Goal: Information Seeking & Learning: Get advice/opinions

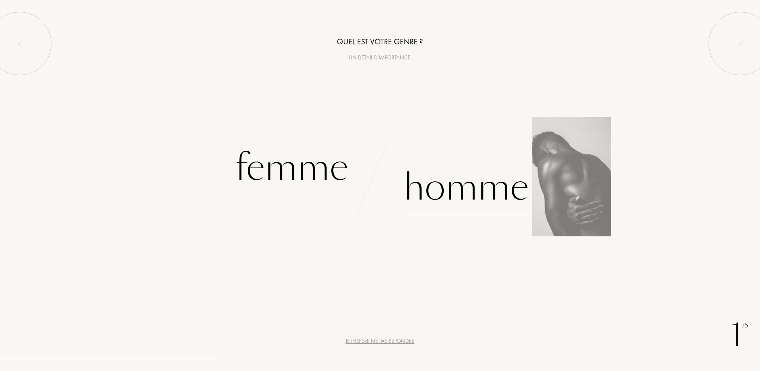
click at [437, 200] on div "Homme" at bounding box center [466, 187] width 125 height 53
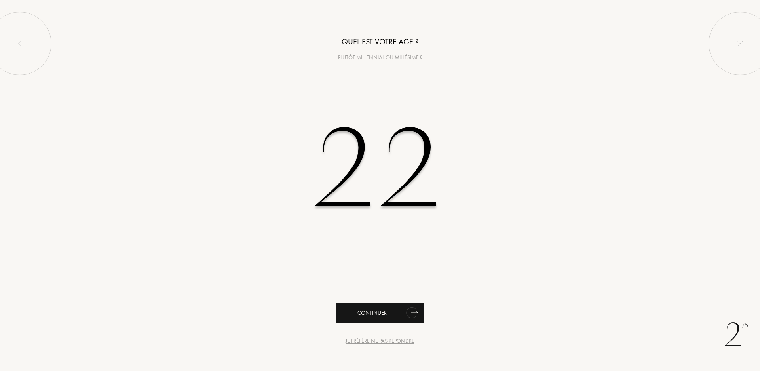
type input "22"
click at [421, 305] on div "Continuer" at bounding box center [380, 313] width 87 height 21
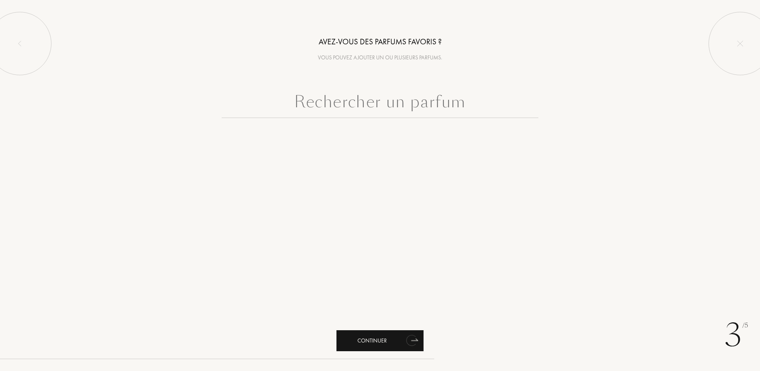
click at [406, 330] on div "Continuer" at bounding box center [380, 340] width 87 height 21
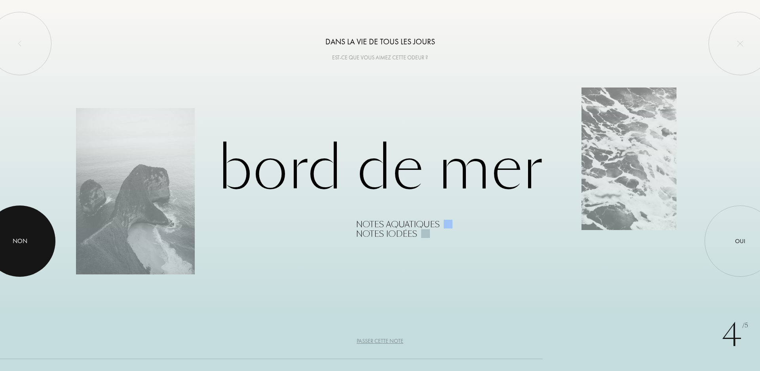
click at [33, 245] on div at bounding box center [19, 241] width 71 height 71
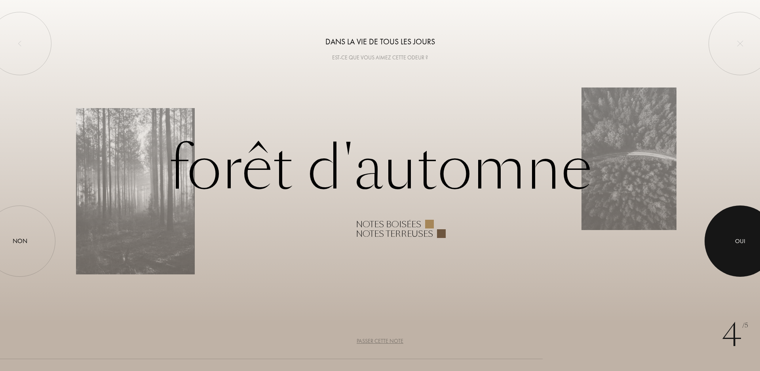
click at [716, 242] on div at bounding box center [740, 241] width 71 height 71
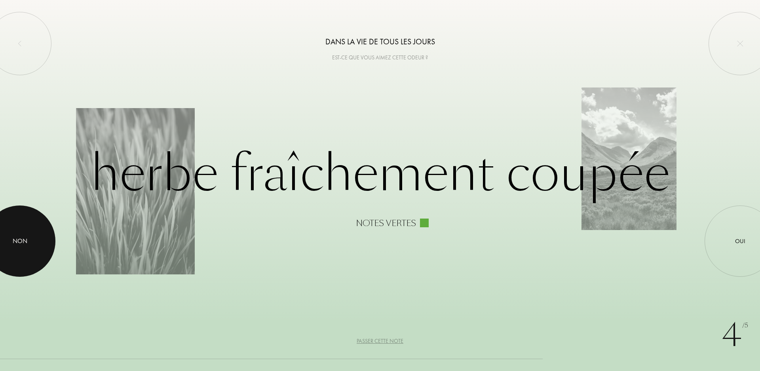
click at [21, 218] on div at bounding box center [19, 241] width 71 height 71
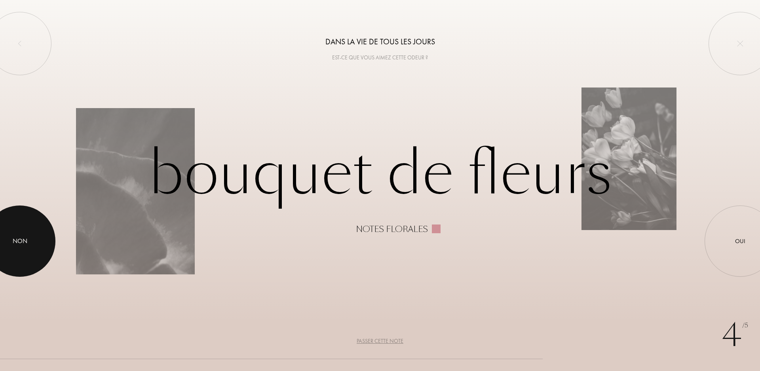
click at [14, 231] on div at bounding box center [19, 241] width 71 height 71
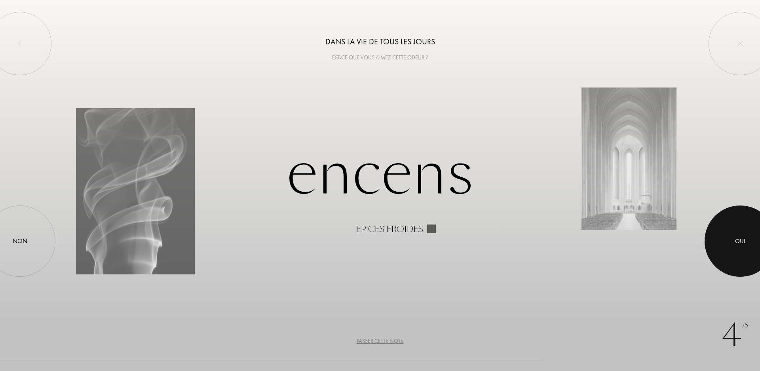
click at [730, 241] on div at bounding box center [740, 241] width 71 height 71
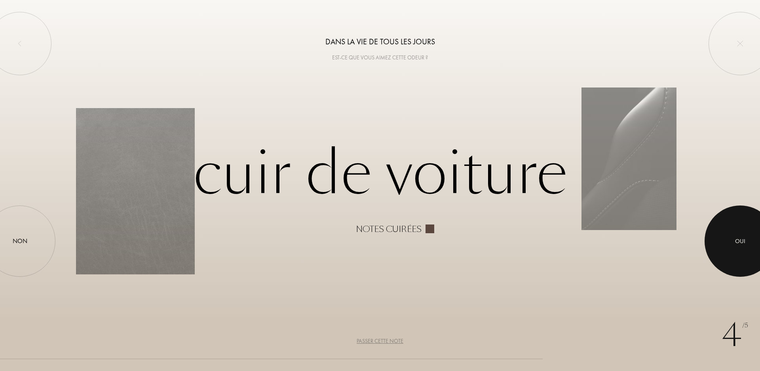
click at [719, 220] on div "Oui" at bounding box center [740, 241] width 71 height 71
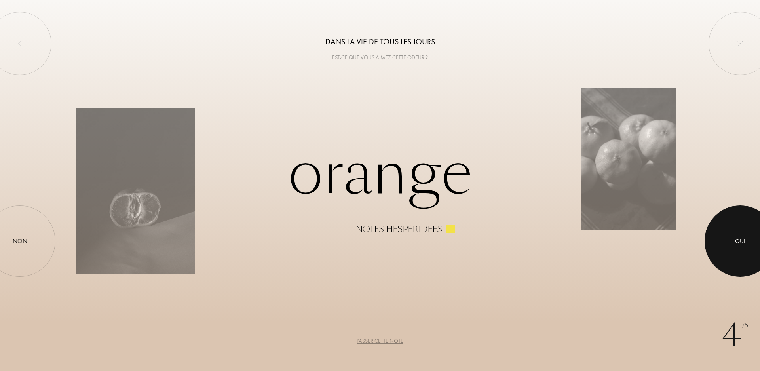
click at [719, 228] on div at bounding box center [740, 241] width 71 height 71
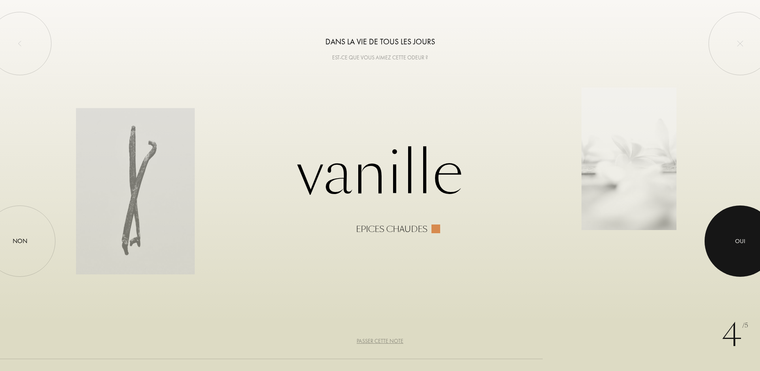
click at [730, 241] on div at bounding box center [740, 241] width 71 height 71
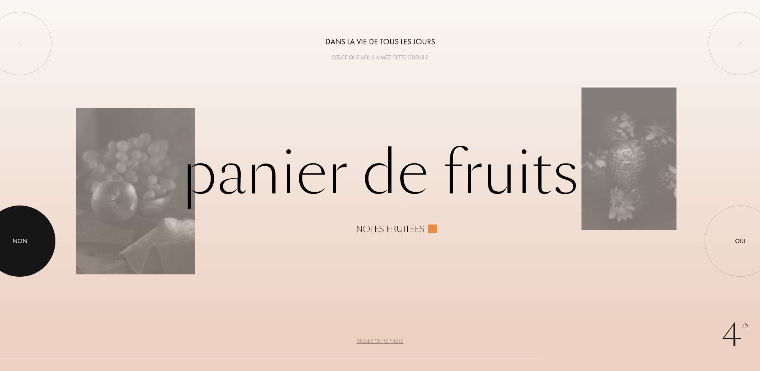
click at [17, 243] on div "Non" at bounding box center [20, 241] width 15 height 10
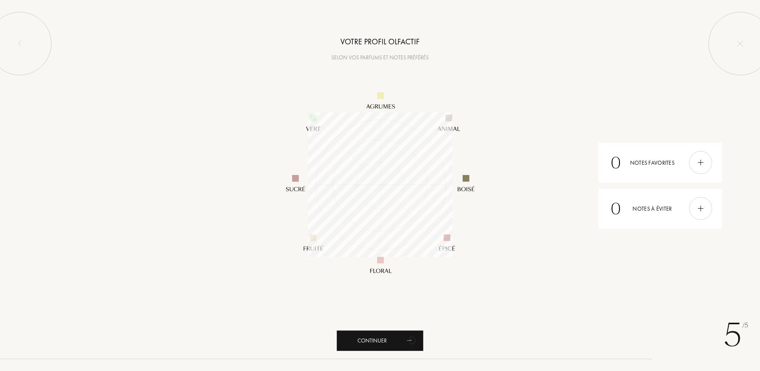
scroll to position [145, 145]
click at [696, 162] on div at bounding box center [701, 162] width 23 height 23
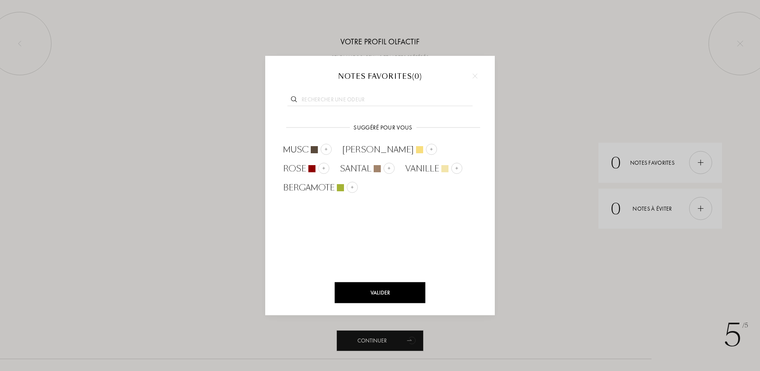
click at [476, 78] on div at bounding box center [475, 76] width 12 height 12
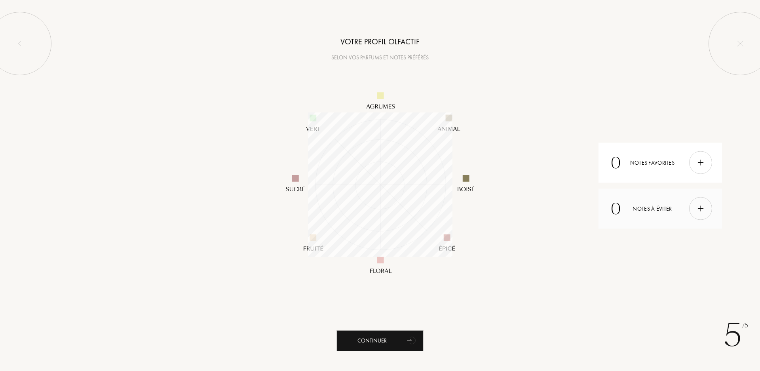
click at [698, 202] on div at bounding box center [701, 208] width 23 height 23
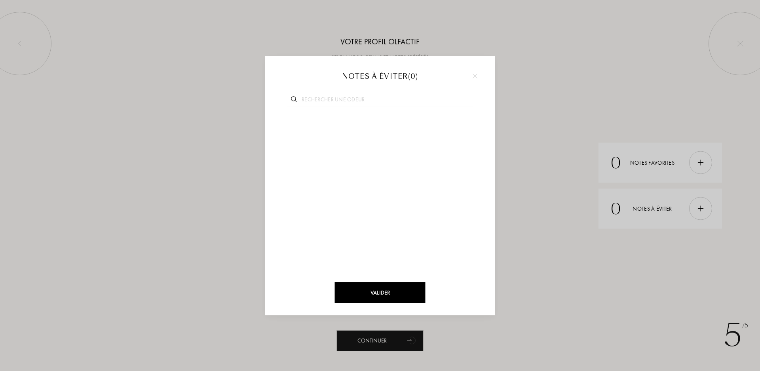
click at [478, 72] on div at bounding box center [475, 76] width 12 height 12
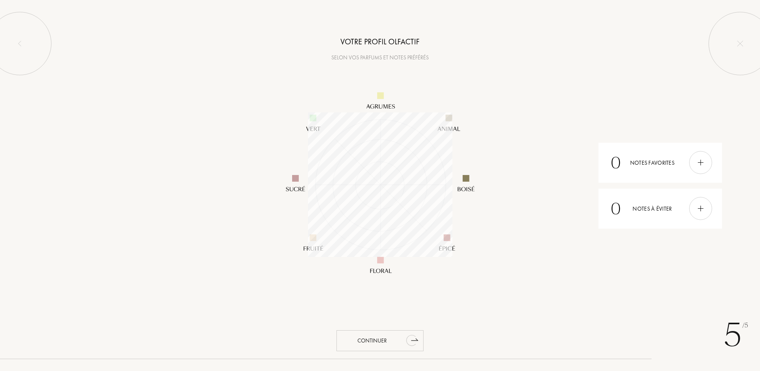
click at [399, 335] on div "Continuer" at bounding box center [380, 340] width 87 height 21
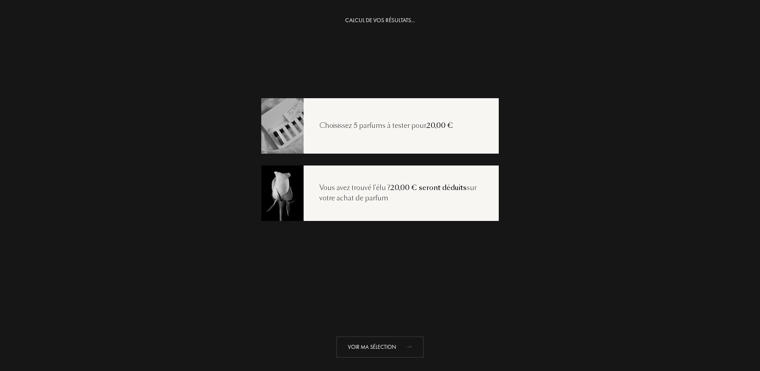
click at [387, 344] on div "Voir ma sélection" at bounding box center [380, 347] width 87 height 21
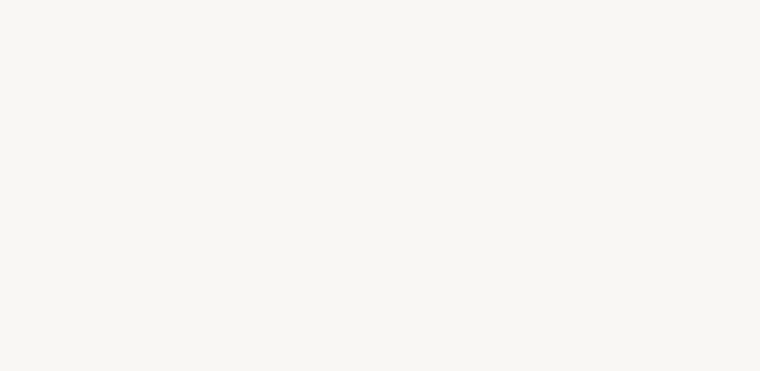
select select "FR"
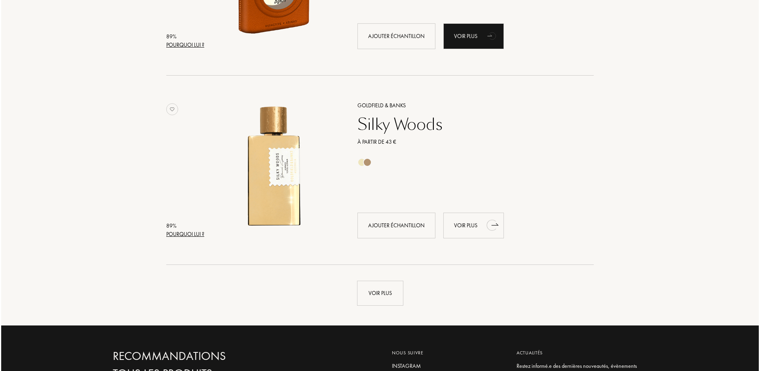
scroll to position [1515, 0]
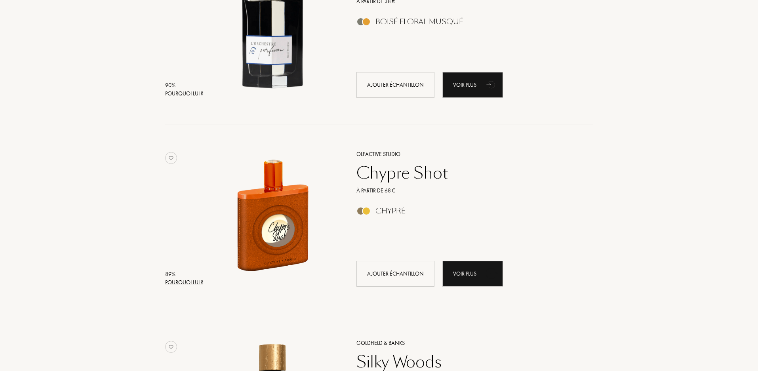
click at [173, 279] on div "Pourquoi lui ?" at bounding box center [184, 282] width 38 height 8
click at [175, 283] on div "Pourquoi lui ?" at bounding box center [184, 282] width 38 height 8
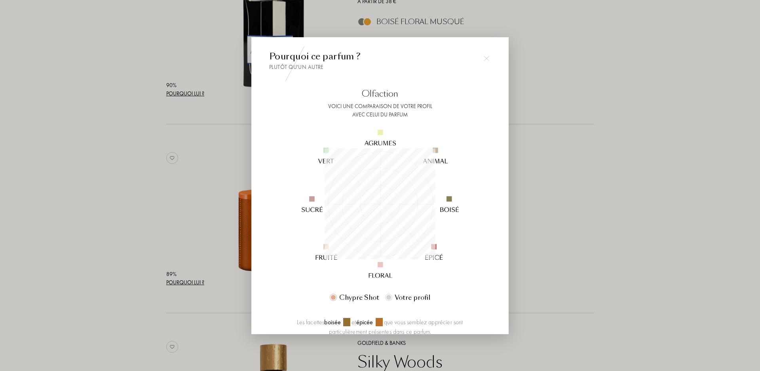
click at [488, 53] on div at bounding box center [487, 59] width 16 height 16
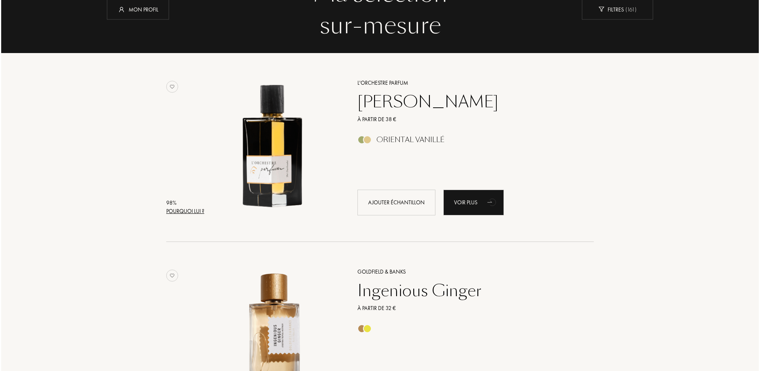
scroll to position [79, 0]
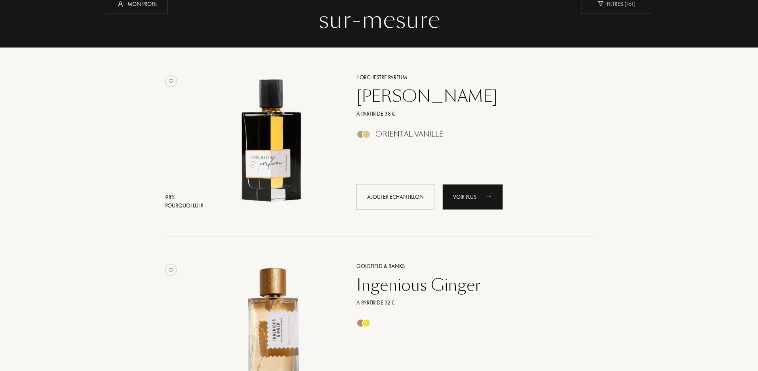
click at [190, 204] on div "Pourquoi lui ?" at bounding box center [184, 206] width 38 height 8
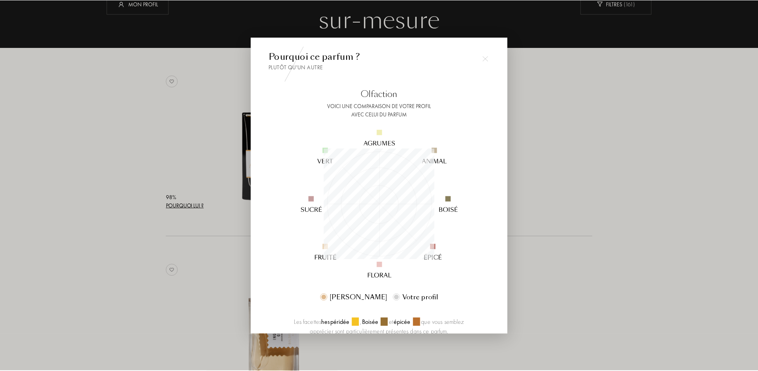
scroll to position [111, 111]
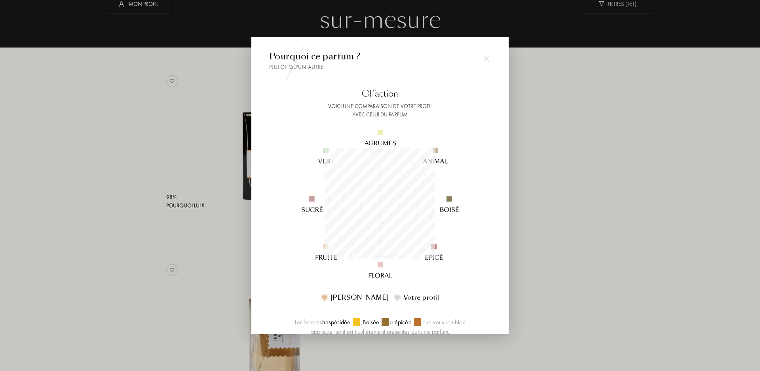
click at [487, 61] on img at bounding box center [487, 59] width 6 height 6
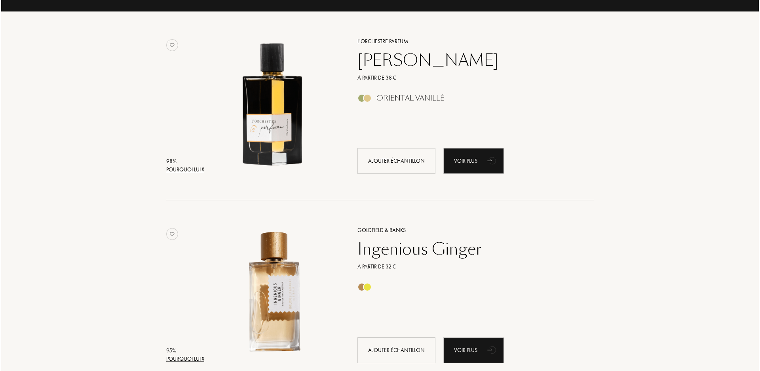
scroll to position [277, 0]
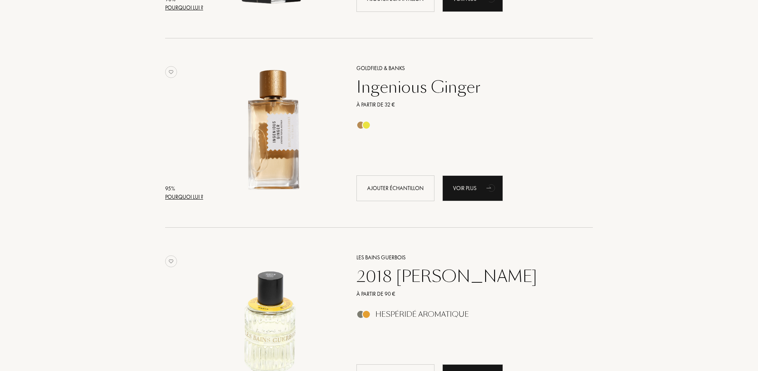
click at [189, 194] on div "Pourquoi lui ?" at bounding box center [184, 197] width 38 height 8
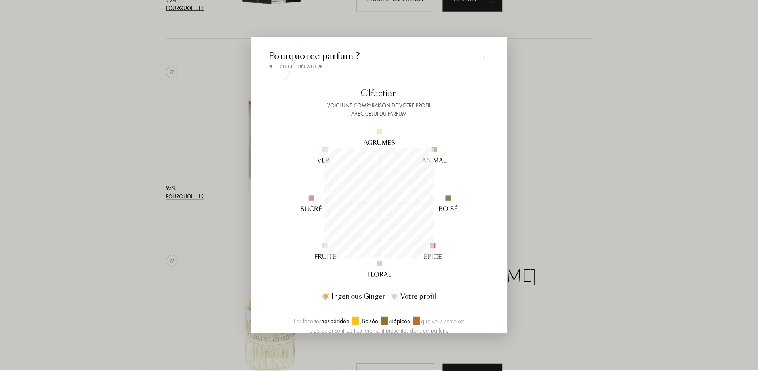
scroll to position [0, 0]
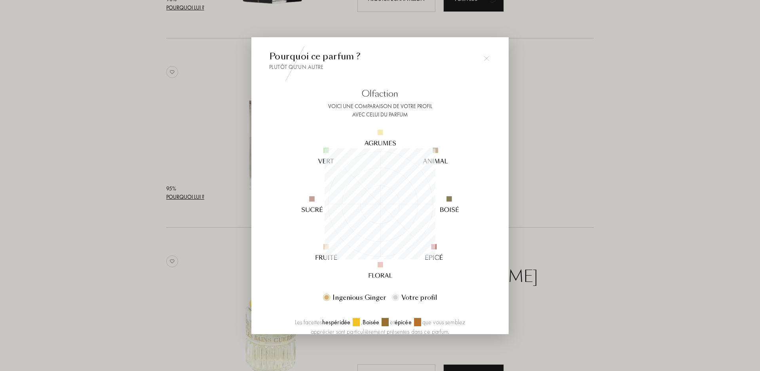
click at [483, 55] on div at bounding box center [487, 59] width 16 height 16
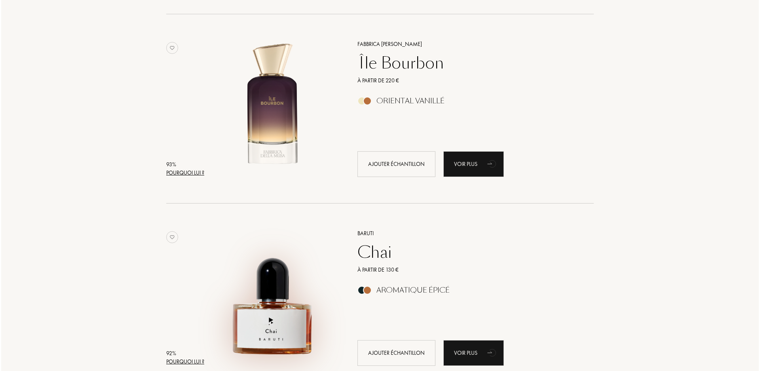
scroll to position [555, 0]
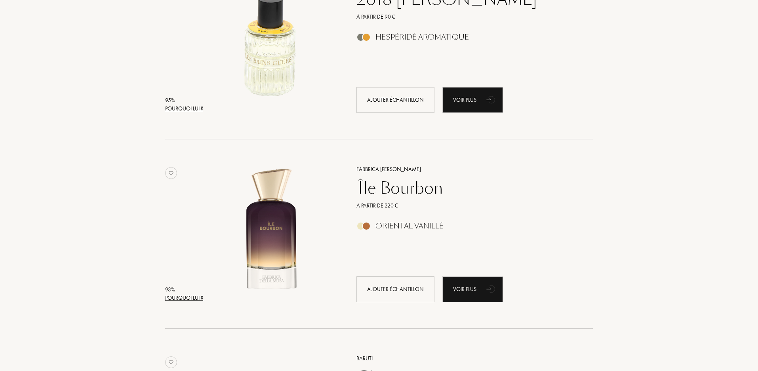
click at [174, 299] on div "Pourquoi lui ?" at bounding box center [184, 298] width 38 height 8
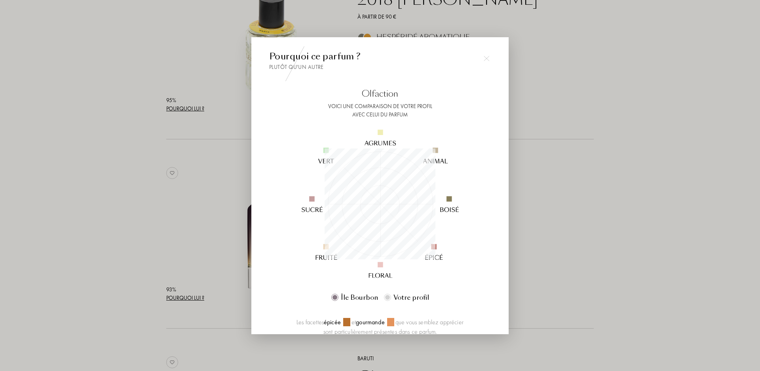
scroll to position [111, 111]
click at [490, 54] on div at bounding box center [487, 59] width 16 height 16
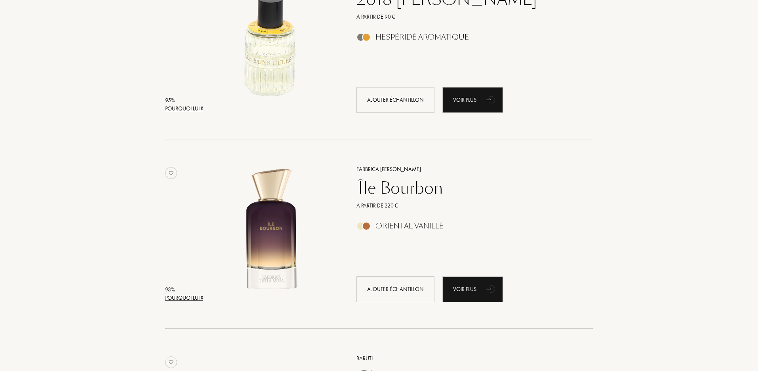
click at [182, 107] on div "Pourquoi lui ?" at bounding box center [184, 109] width 38 height 8
click at [175, 106] on div "Pourquoi lui ?" at bounding box center [184, 109] width 38 height 8
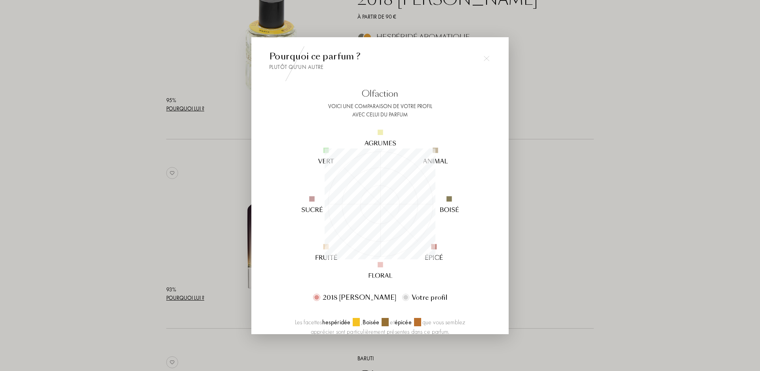
click at [484, 59] on img at bounding box center [487, 59] width 6 height 6
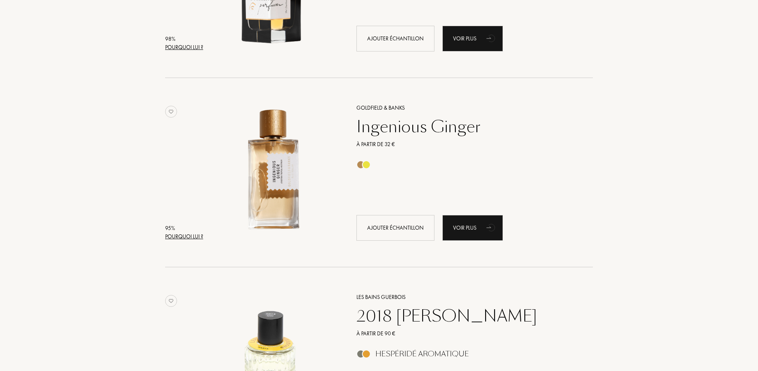
click at [183, 239] on div "Pourquoi lui ?" at bounding box center [184, 237] width 38 height 8
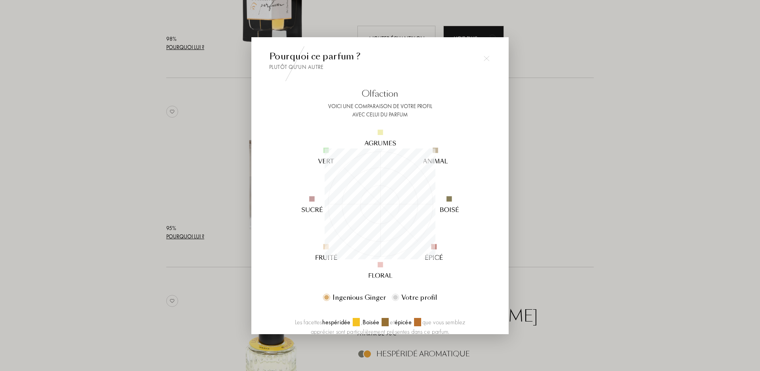
click at [484, 59] on img at bounding box center [487, 59] width 6 height 6
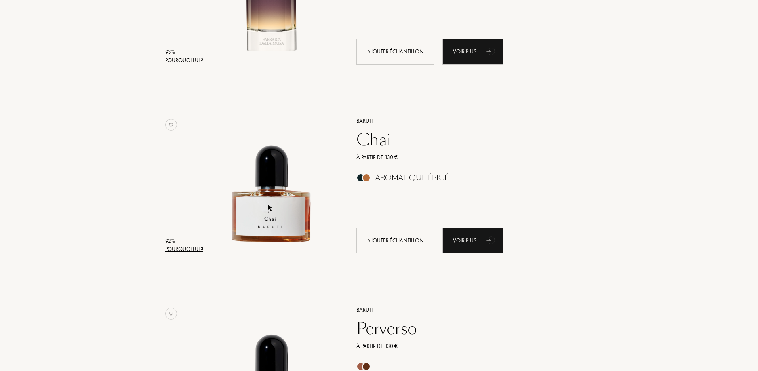
click at [187, 253] on div "Pourquoi lui ?" at bounding box center [184, 249] width 38 height 8
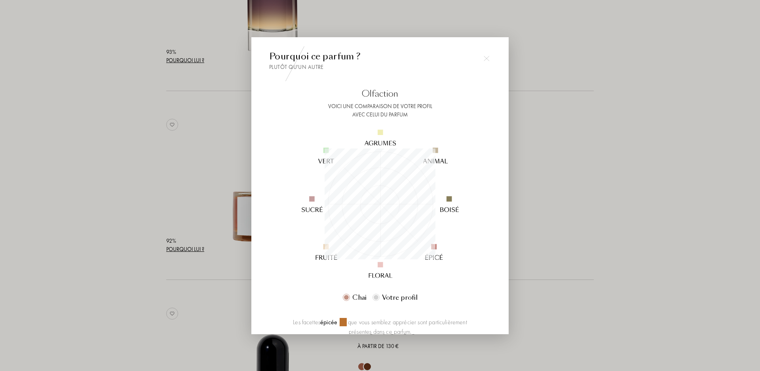
click at [582, 162] on div at bounding box center [380, 185] width 760 height 371
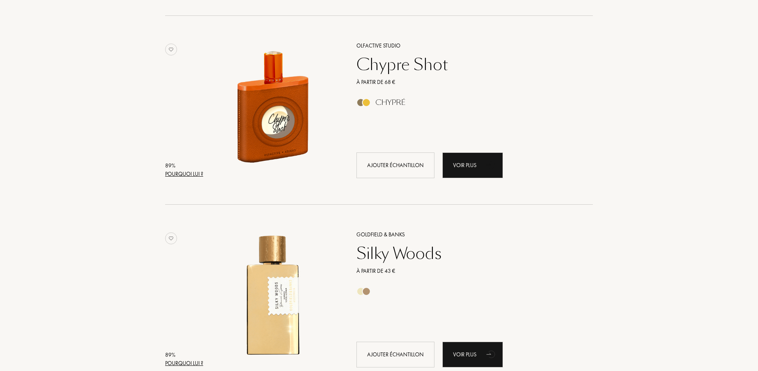
click at [201, 175] on div "Pourquoi lui ?" at bounding box center [184, 174] width 38 height 8
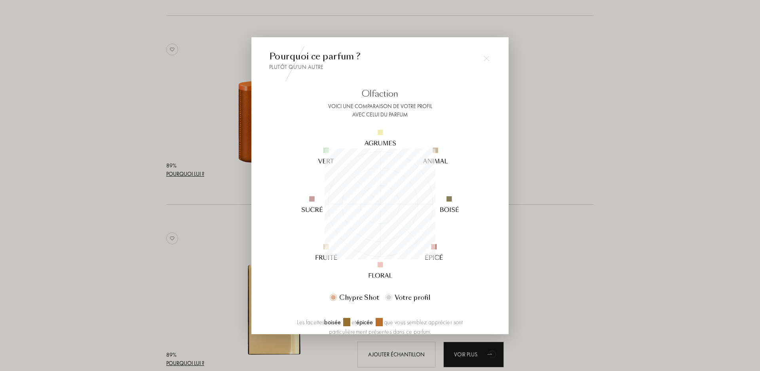
click at [483, 53] on div at bounding box center [487, 59] width 16 height 16
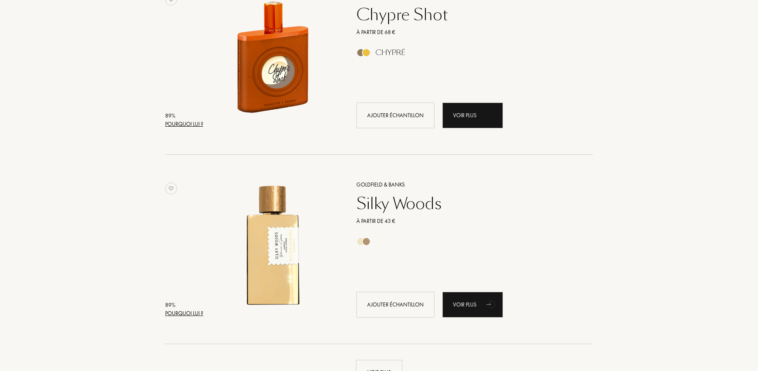
click at [167, 317] on div "Pourquoi lui ?" at bounding box center [184, 313] width 38 height 8
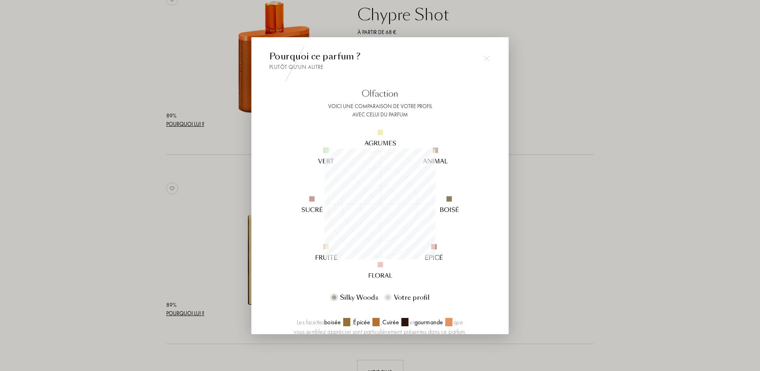
click at [480, 57] on div at bounding box center [487, 59] width 16 height 16
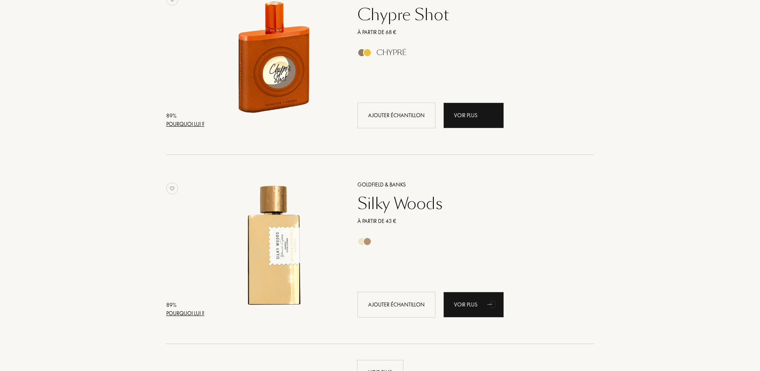
click at [480, 106] on div at bounding box center [487, 114] width 16 height 16
click at [185, 314] on div "Pourquoi lui ?" at bounding box center [184, 313] width 38 height 8
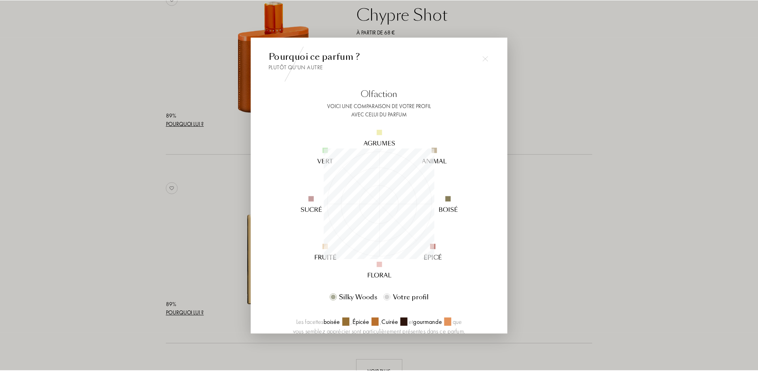
scroll to position [111, 111]
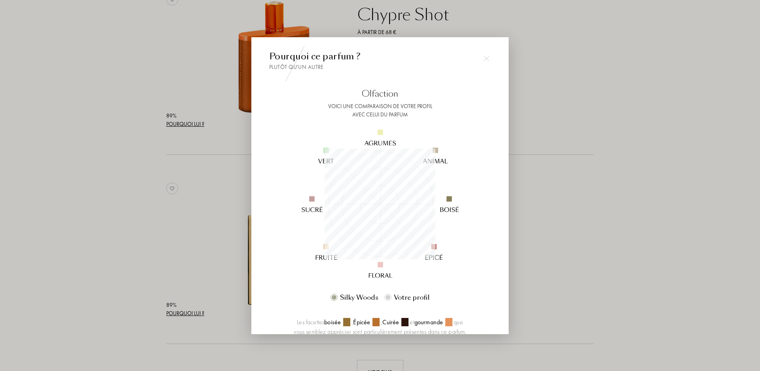
click at [609, 84] on div at bounding box center [380, 185] width 760 height 371
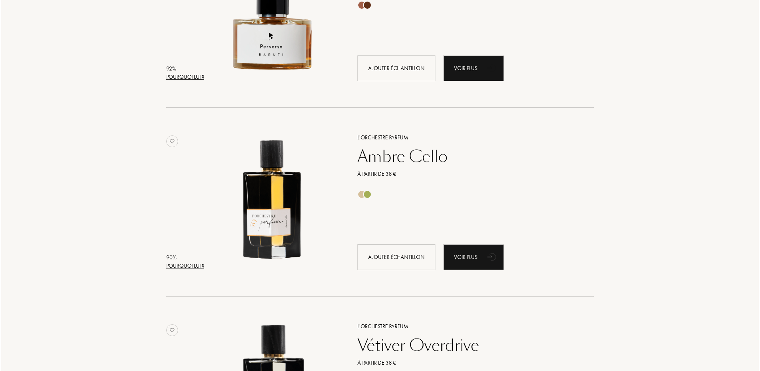
scroll to position [1199, 0]
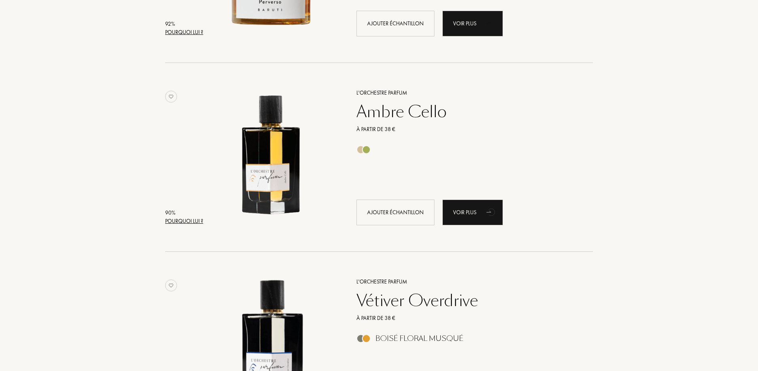
click at [174, 220] on div "Pourquoi lui ?" at bounding box center [184, 221] width 38 height 8
click at [170, 219] on div "Pourquoi lui ?" at bounding box center [184, 221] width 38 height 8
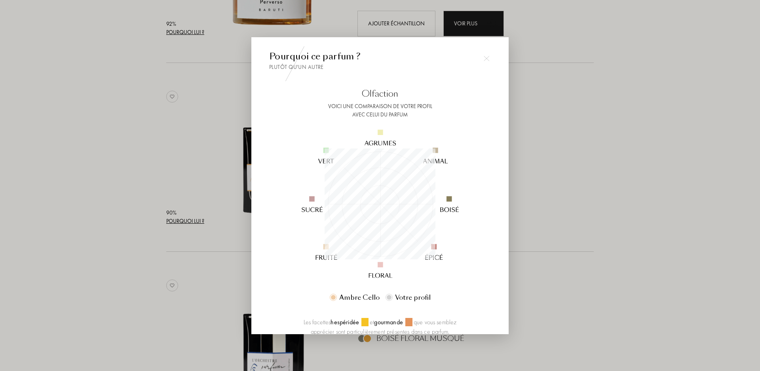
click at [613, 113] on div at bounding box center [380, 185] width 760 height 371
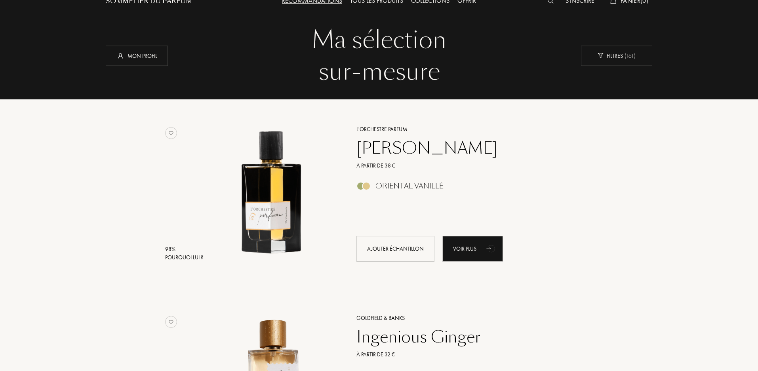
scroll to position [0, 0]
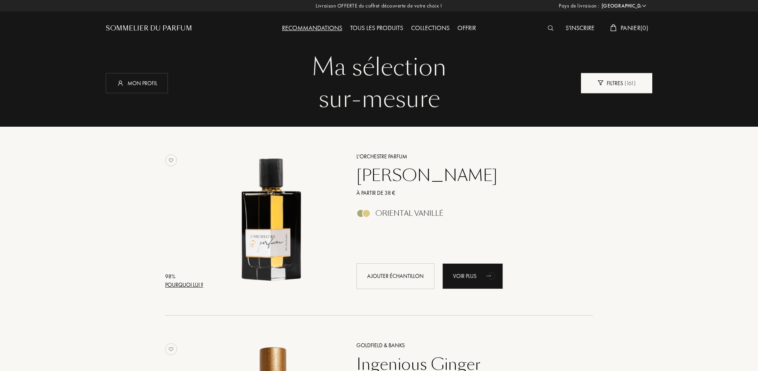
click at [602, 87] on div "Filtres ( 161 )" at bounding box center [616, 83] width 71 height 20
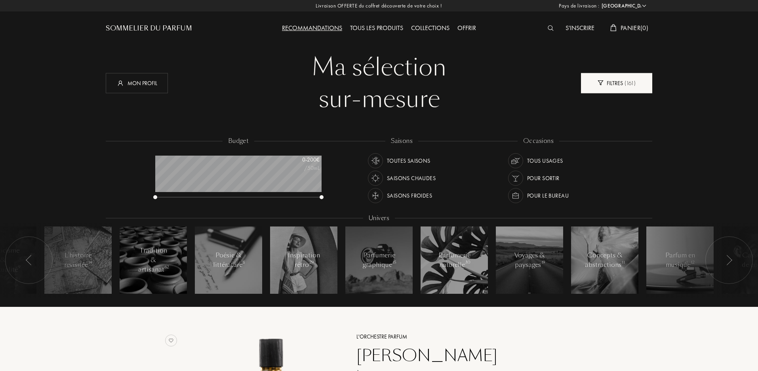
scroll to position [40, 166]
click at [630, 84] on span "( 161 )" at bounding box center [629, 82] width 13 height 7
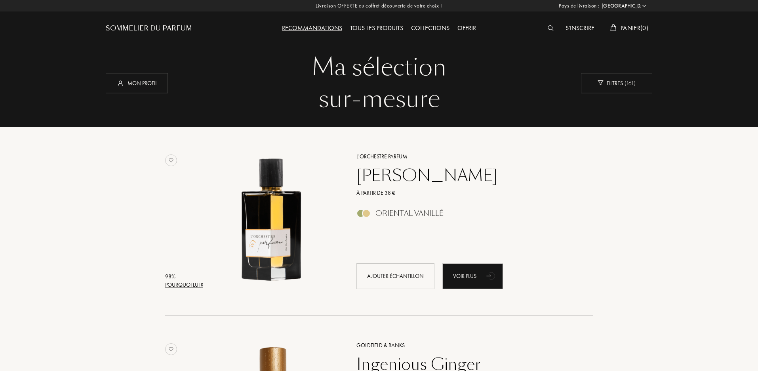
drag, startPoint x: 760, startPoint y: 0, endPoint x: 398, endPoint y: 6, distance: 361.7
click at [398, 6] on div "Livraison OFFERTE du coffret découverte de votre choix ! Pays de livraison : Af…" at bounding box center [379, 5] width 758 height 11
drag, startPoint x: 760, startPoint y: 0, endPoint x: 302, endPoint y: 21, distance: 458.8
click at [302, 21] on div "Recommandations Tous les produits Collections Offrir" at bounding box center [378, 22] width 273 height 44
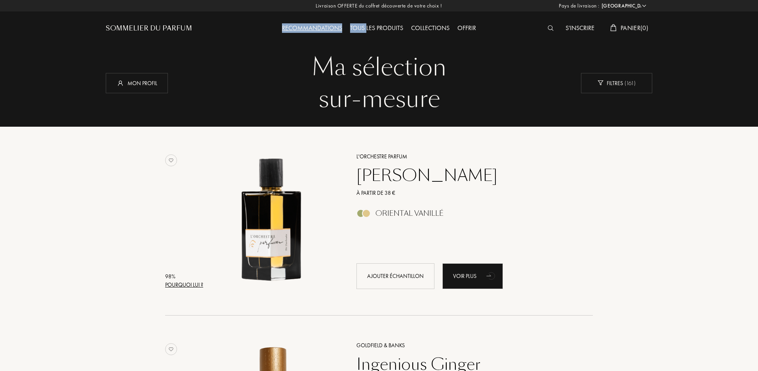
click at [305, 44] on div "Ma sélection sur-mesure Ma sélection sur-mesure Mon profil Filtres ( 161 )" at bounding box center [379, 63] width 558 height 127
click at [138, 25] on div "Sommelier du Parfum" at bounding box center [149, 29] width 86 height 10
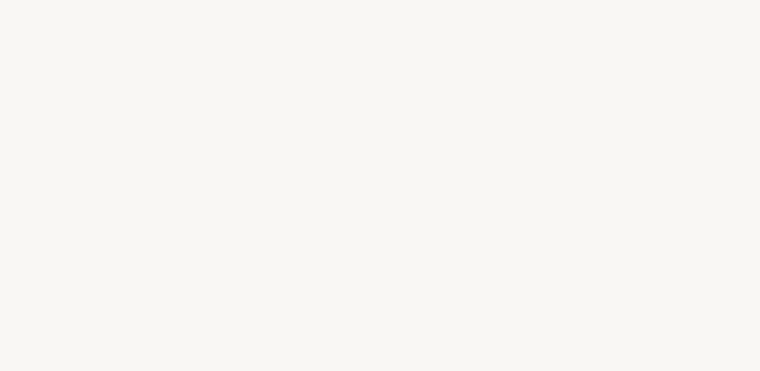
select select "FR"
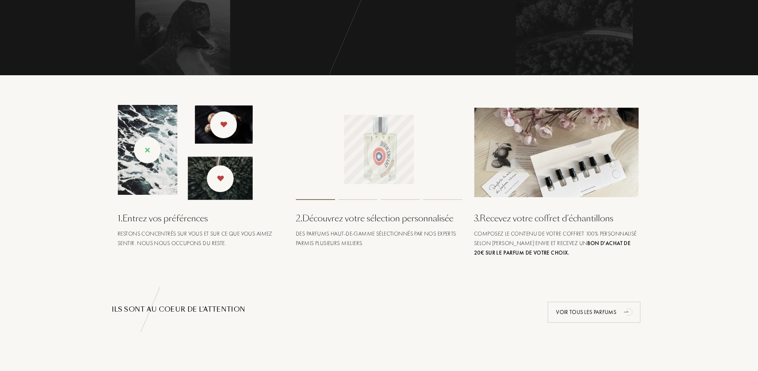
scroll to position [79, 0]
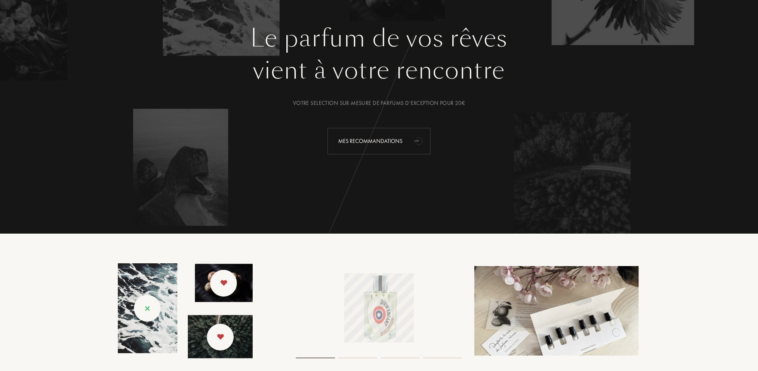
click at [412, 145] on icon "animation" at bounding box center [419, 141] width 16 height 16
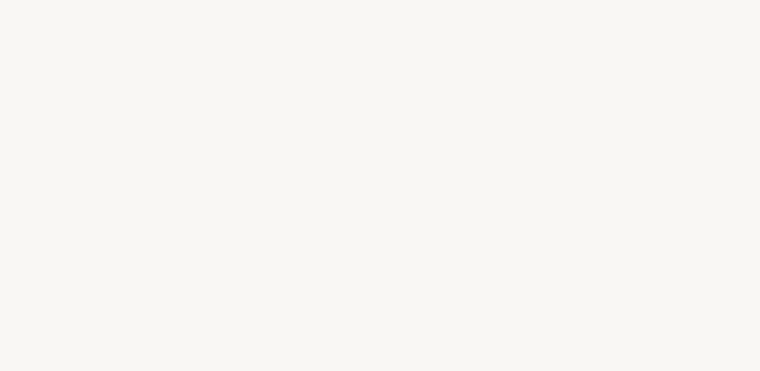
select select "FR"
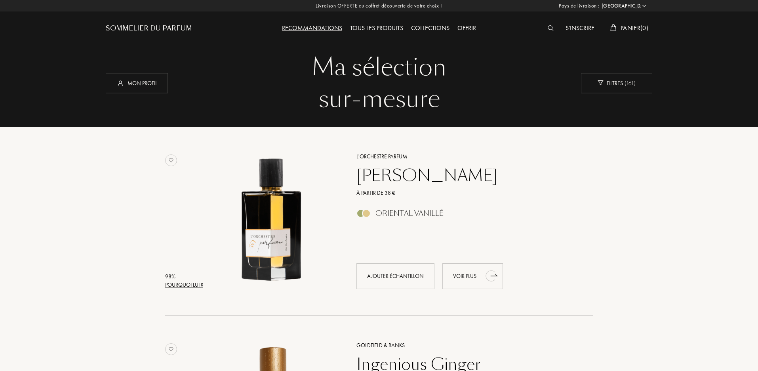
click at [490, 275] on icon "animation" at bounding box center [491, 276] width 10 height 11
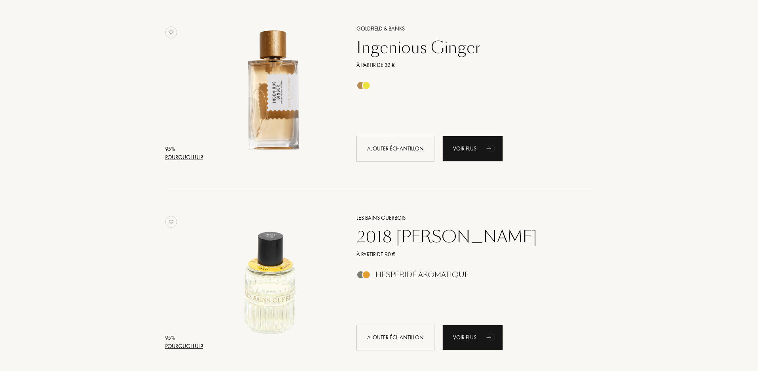
click at [184, 160] on div "Pourquoi lui ?" at bounding box center [184, 157] width 38 height 8
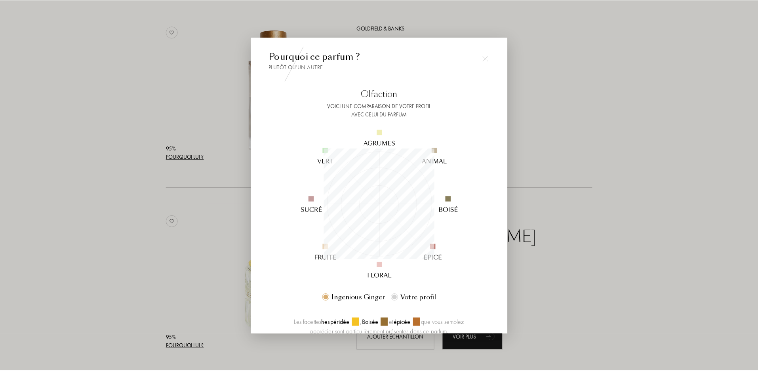
scroll to position [111, 111]
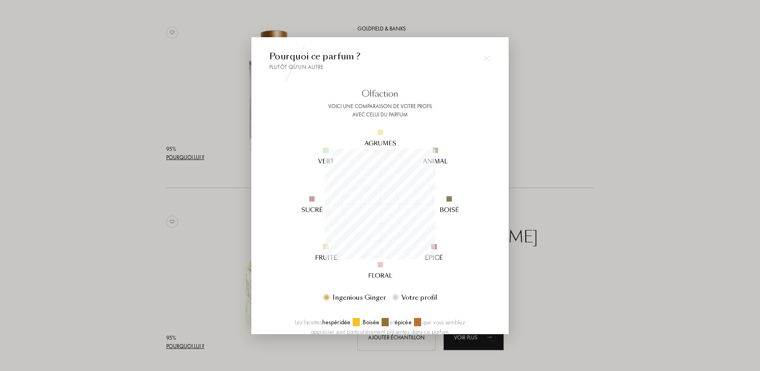
click at [555, 101] on div at bounding box center [380, 185] width 760 height 371
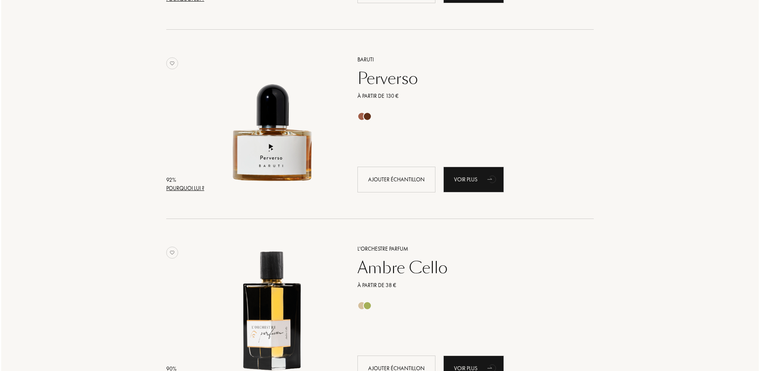
scroll to position [1069, 0]
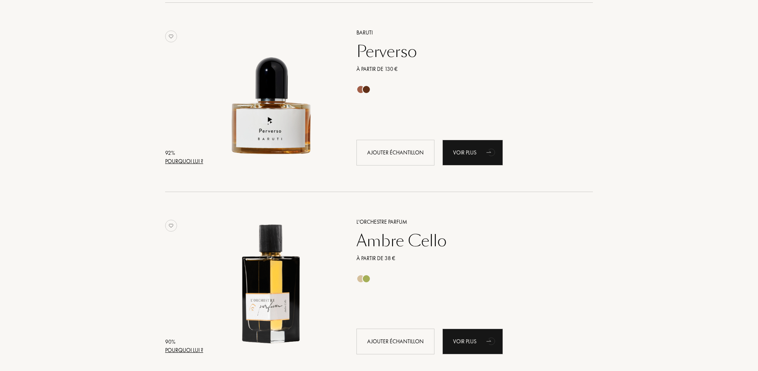
click at [192, 158] on div "Pourquoi lui ?" at bounding box center [184, 161] width 38 height 8
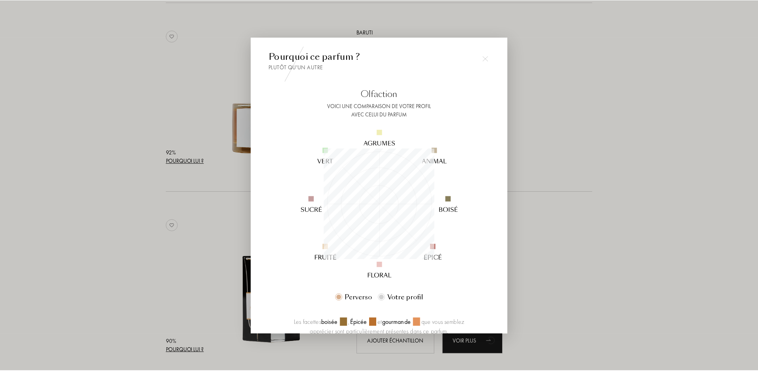
scroll to position [111, 111]
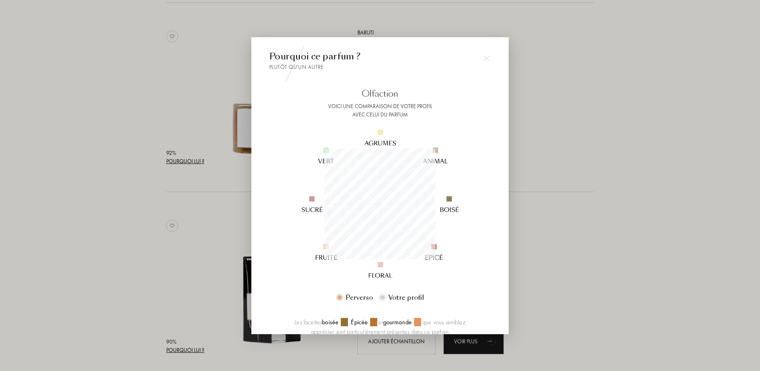
click at [491, 55] on div at bounding box center [487, 59] width 16 height 16
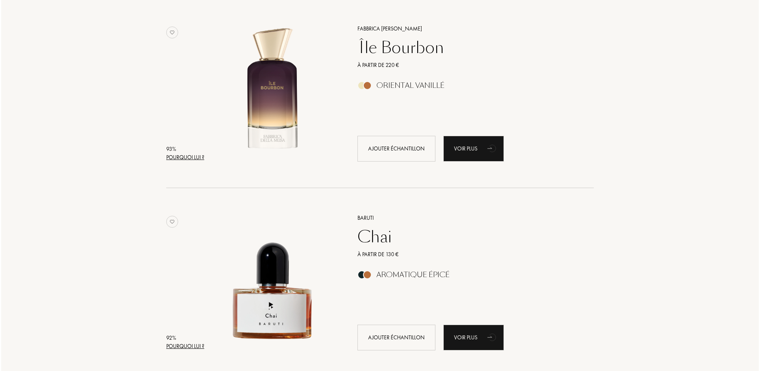
scroll to position [673, 0]
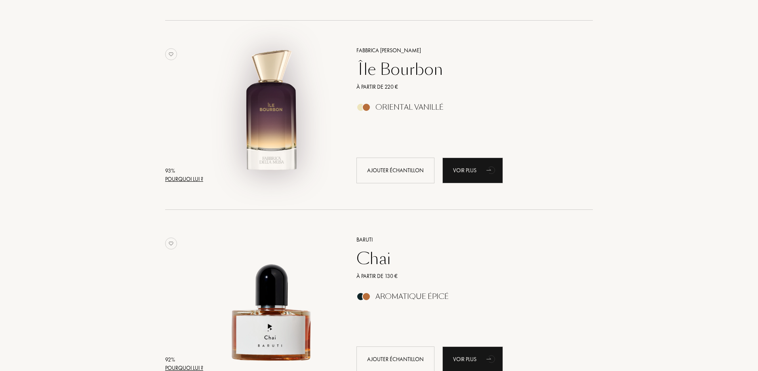
click at [197, 176] on div "Pourquoi lui ?" at bounding box center [184, 179] width 38 height 8
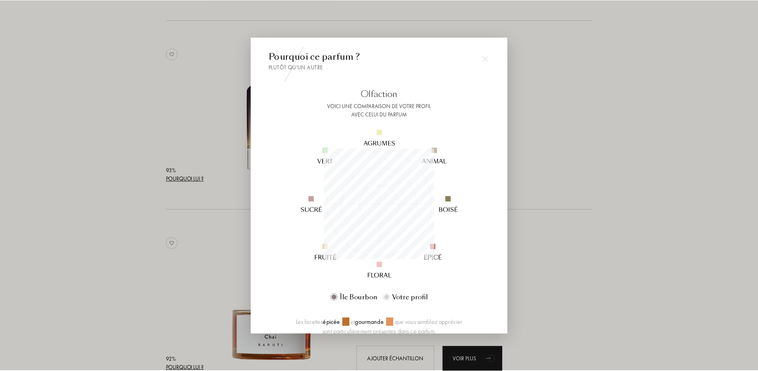
scroll to position [111, 111]
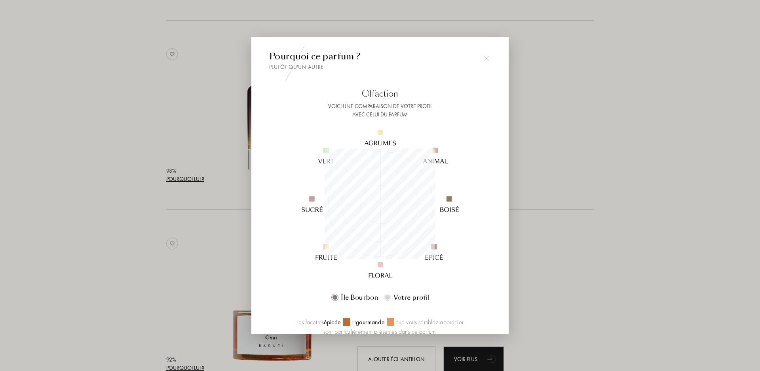
click at [486, 57] on img at bounding box center [487, 59] width 6 height 6
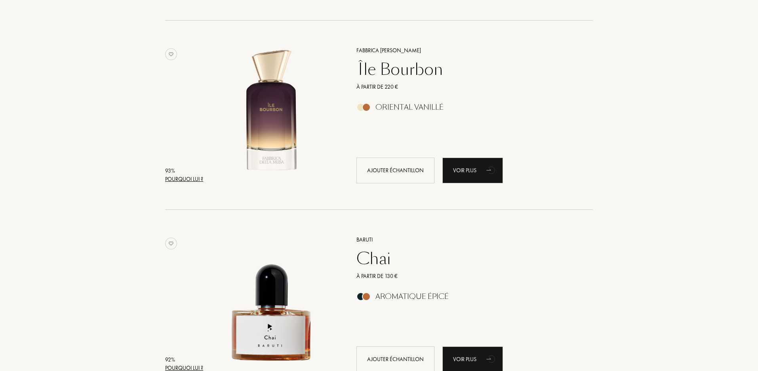
scroll to position [349, 0]
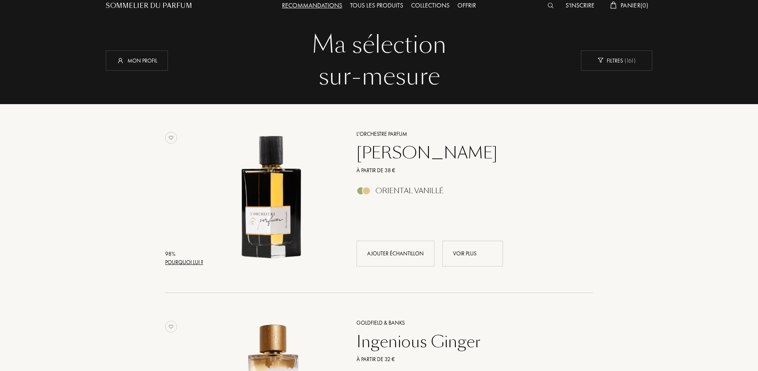
scroll to position [0, 0]
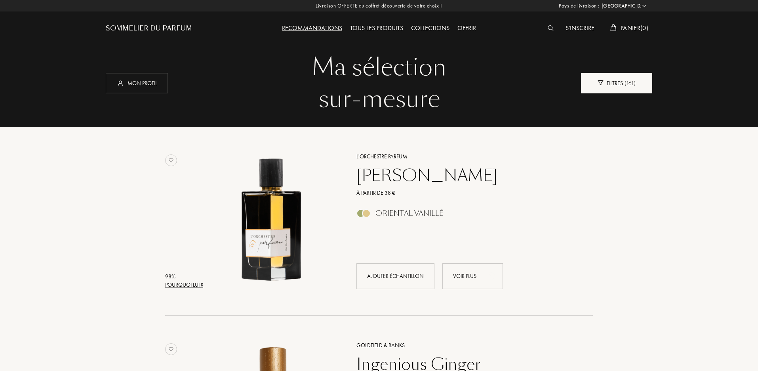
click at [627, 90] on div "Filtres ( 161 )" at bounding box center [616, 83] width 71 height 20
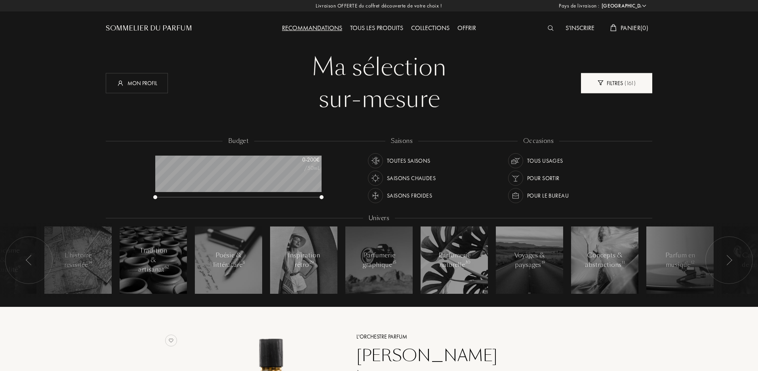
scroll to position [40, 166]
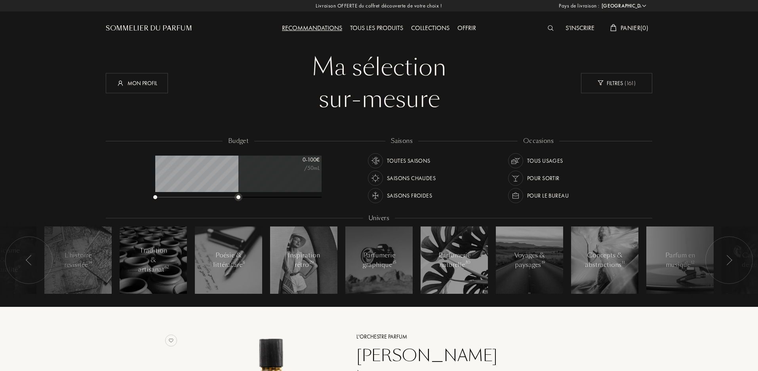
drag, startPoint x: 321, startPoint y: 197, endPoint x: 238, endPoint y: 206, distance: 83.3
click at [238, 206] on div "budget 0 - 100 € /50mL" at bounding box center [242, 172] width 182 height 71
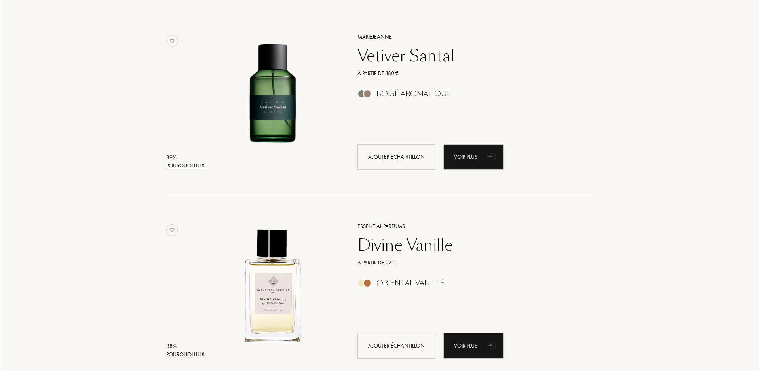
scroll to position [871, 0]
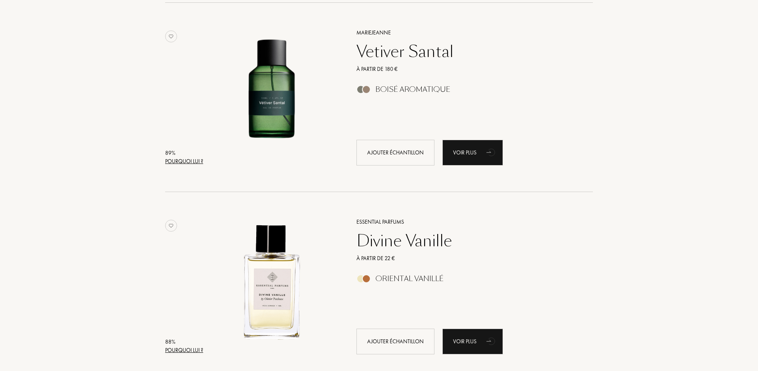
click at [192, 161] on div "Pourquoi lui ?" at bounding box center [184, 161] width 38 height 8
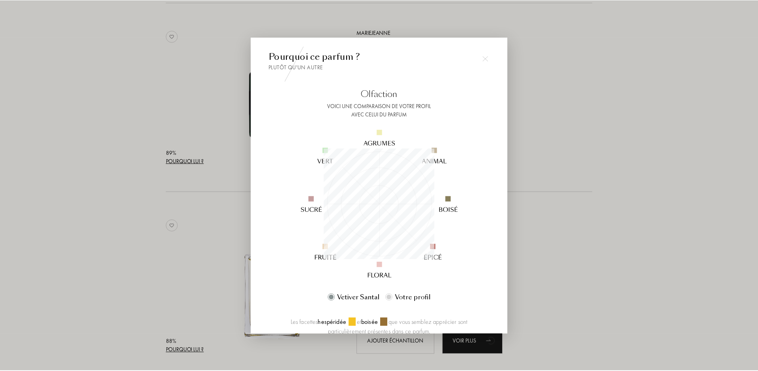
scroll to position [111, 111]
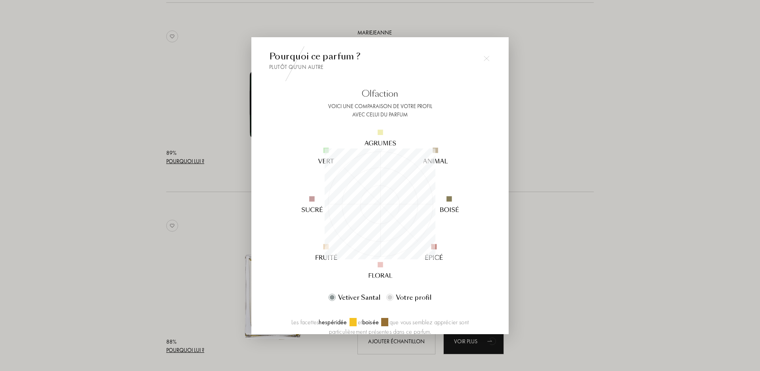
click at [151, 212] on div at bounding box center [380, 185] width 760 height 371
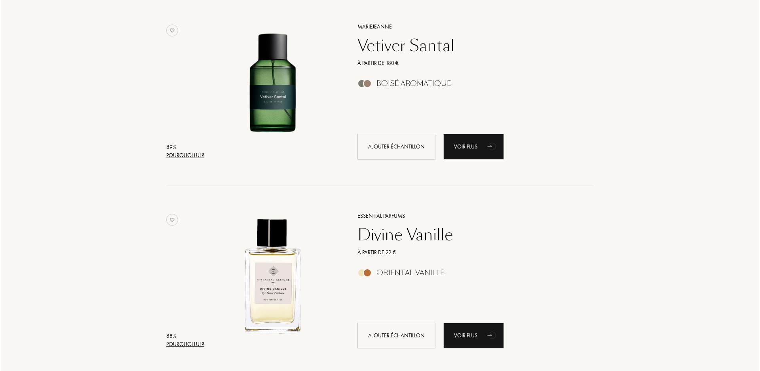
scroll to position [1030, 0]
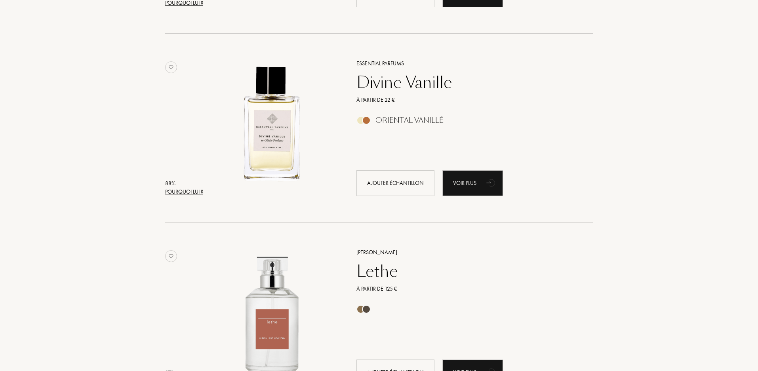
click at [202, 194] on div "Pourquoi lui ?" at bounding box center [184, 192] width 38 height 8
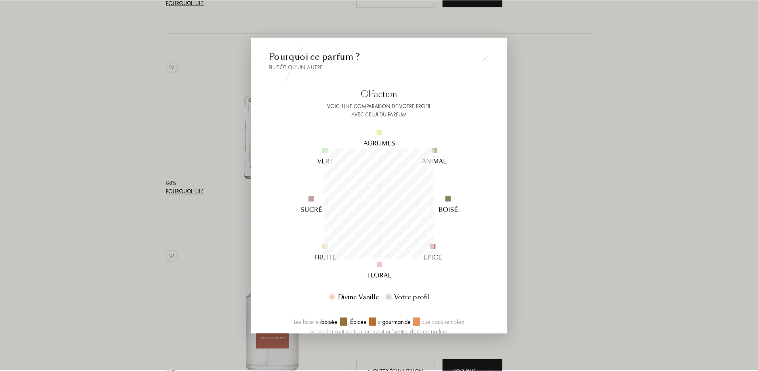
scroll to position [111, 111]
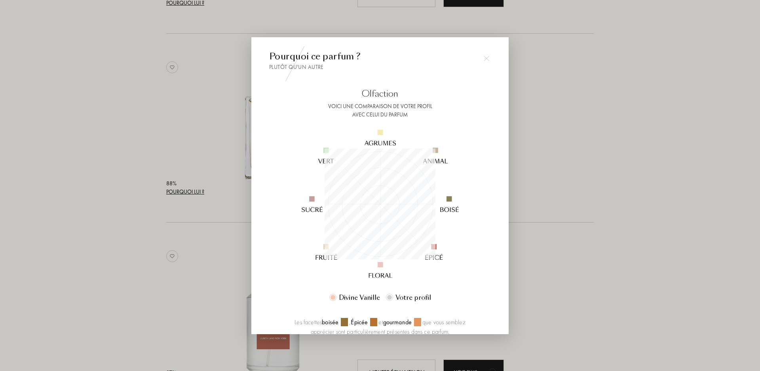
click at [107, 196] on div at bounding box center [380, 185] width 760 height 371
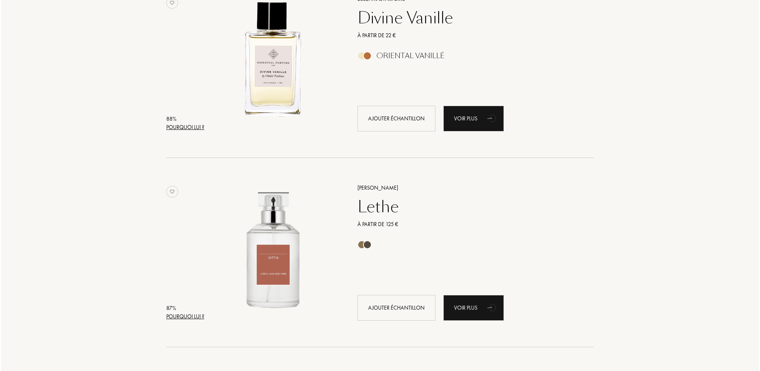
scroll to position [1267, 0]
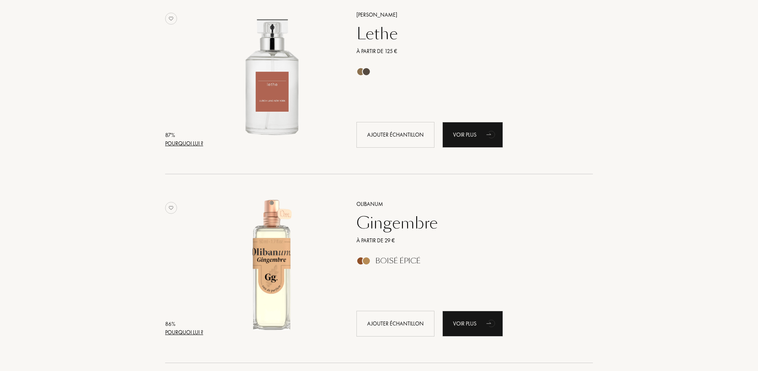
click at [186, 138] on div "87 %" at bounding box center [184, 135] width 38 height 8
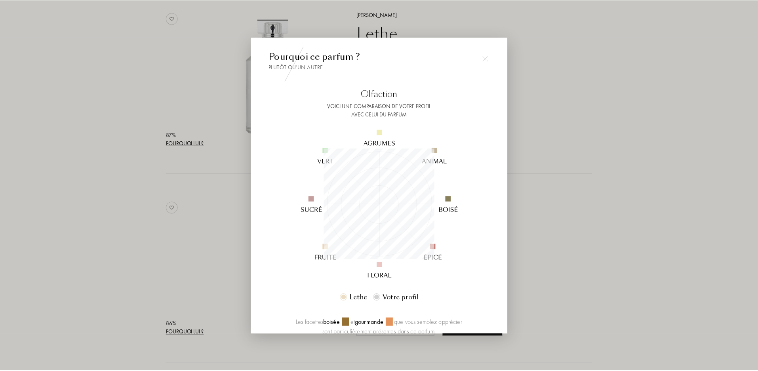
scroll to position [111, 111]
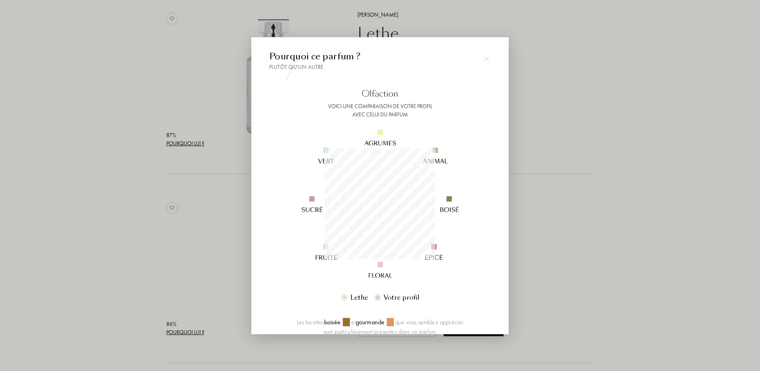
click at [135, 158] on div at bounding box center [380, 185] width 760 height 371
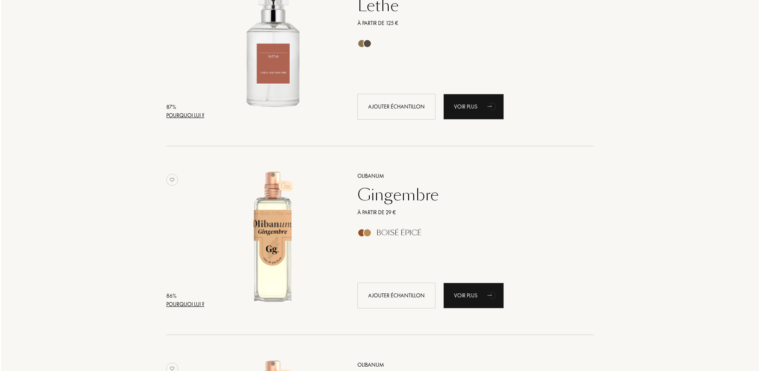
scroll to position [1664, 0]
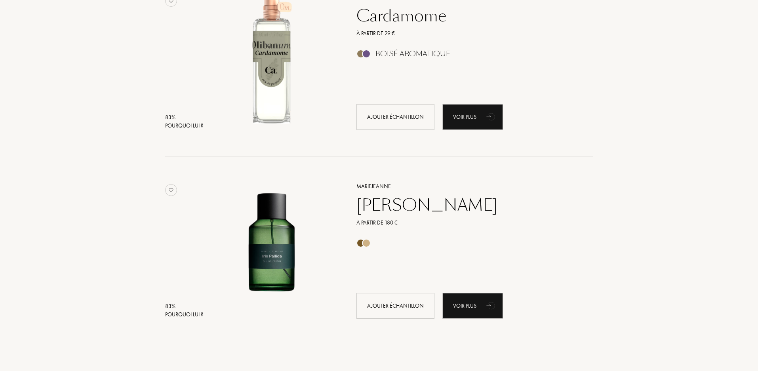
click at [200, 127] on div "Pourquoi lui ?" at bounding box center [184, 126] width 38 height 8
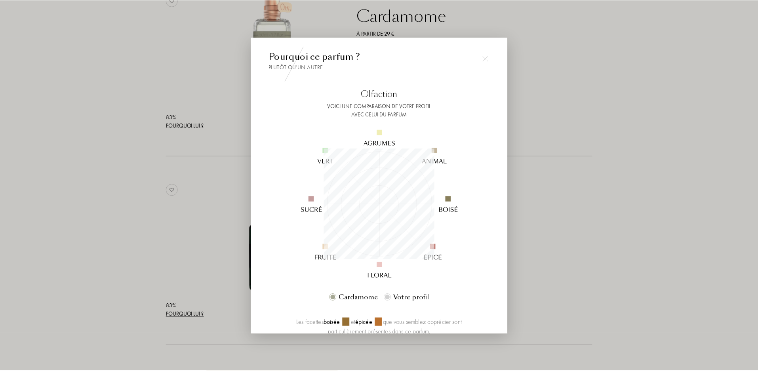
scroll to position [111, 111]
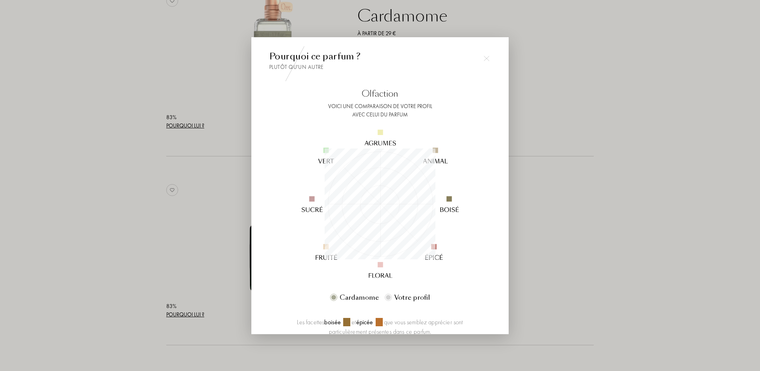
click at [133, 134] on div at bounding box center [380, 185] width 760 height 371
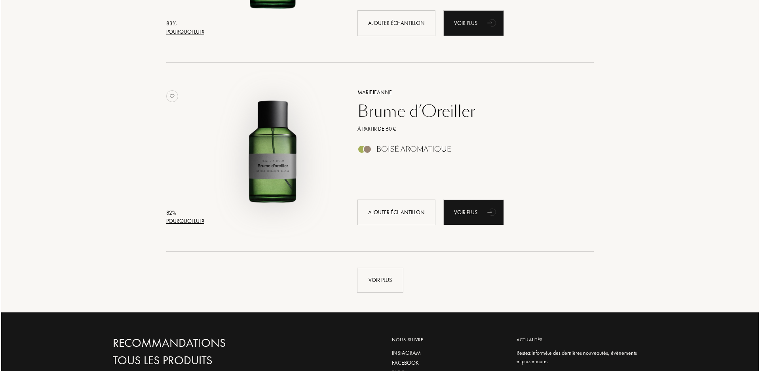
scroll to position [1980, 0]
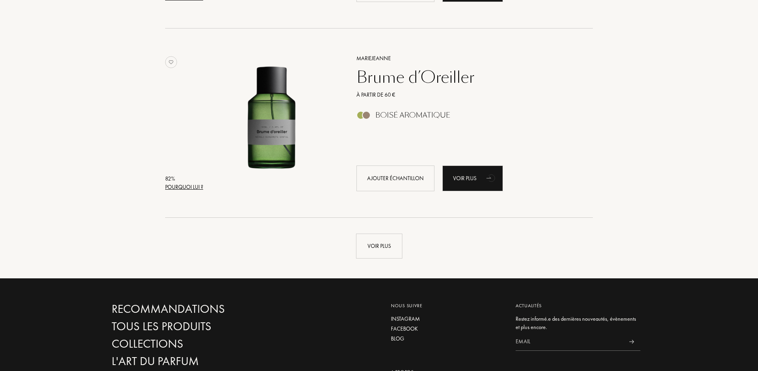
click at [201, 185] on div "Pourquoi lui ?" at bounding box center [184, 187] width 38 height 8
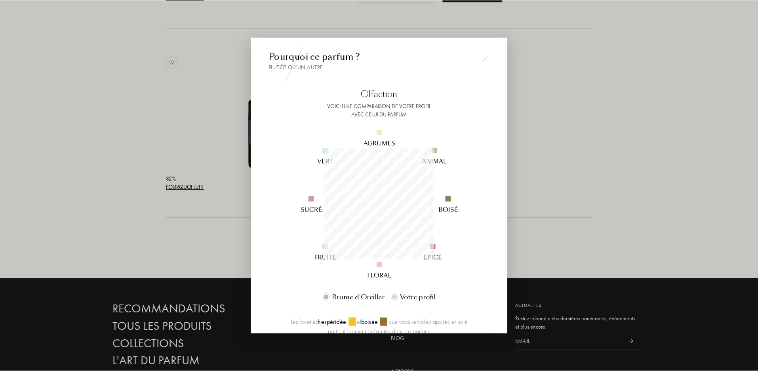
scroll to position [111, 111]
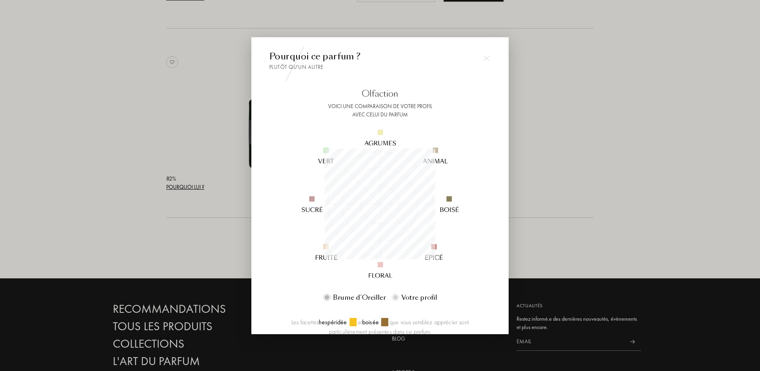
click at [600, 83] on div at bounding box center [380, 185] width 760 height 371
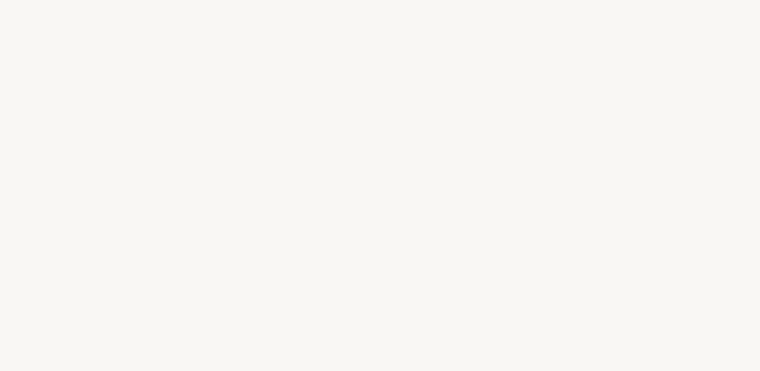
select select "FR"
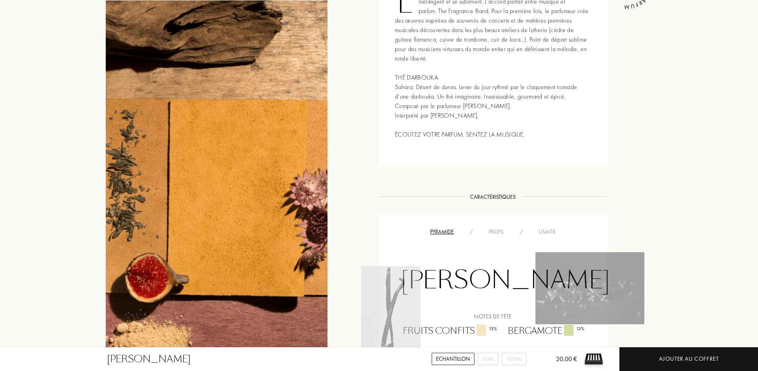
scroll to position [396, 0]
click at [547, 233] on div "Usage" at bounding box center [547, 233] width 33 height 8
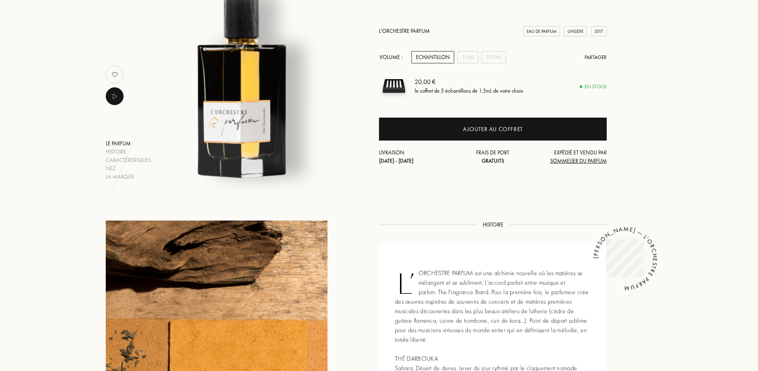
scroll to position [106, 0]
